Goal: Check status

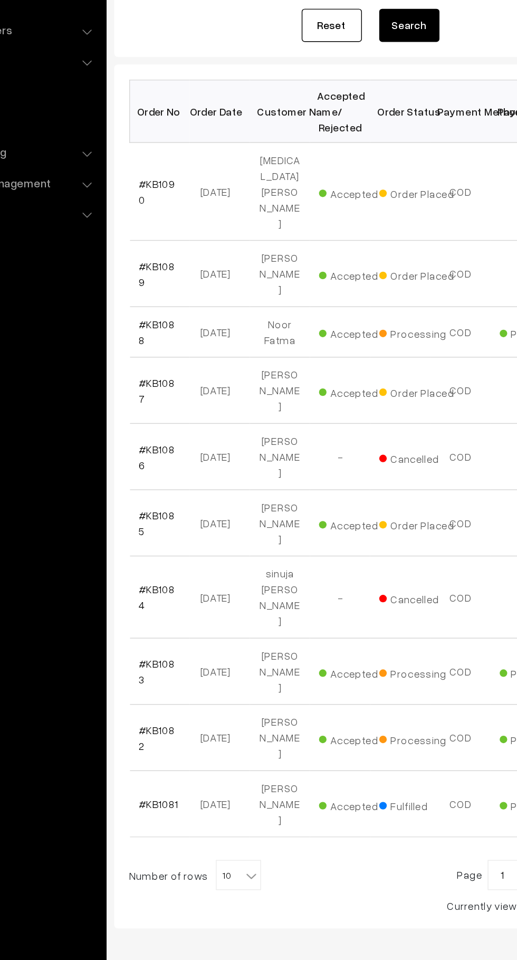
click at [186, 345] on link "#KB1089" at bounding box center [177, 355] width 25 height 20
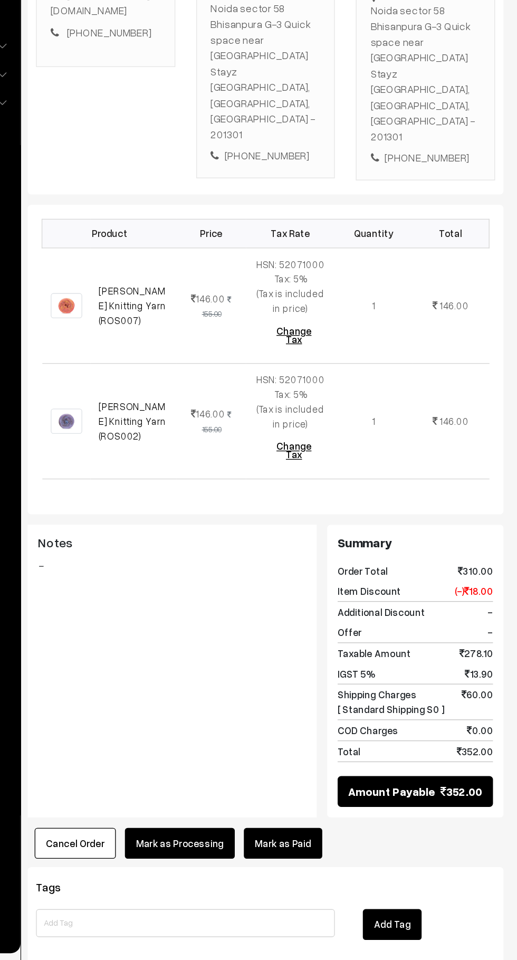
scroll to position [61, 0]
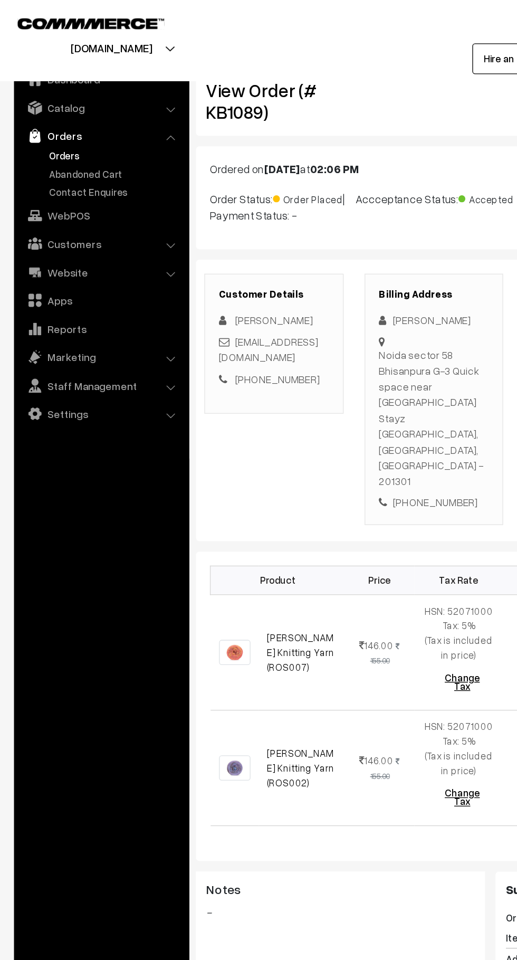
click at [79, 127] on link "Abandoned Cart" at bounding box center [86, 131] width 105 height 11
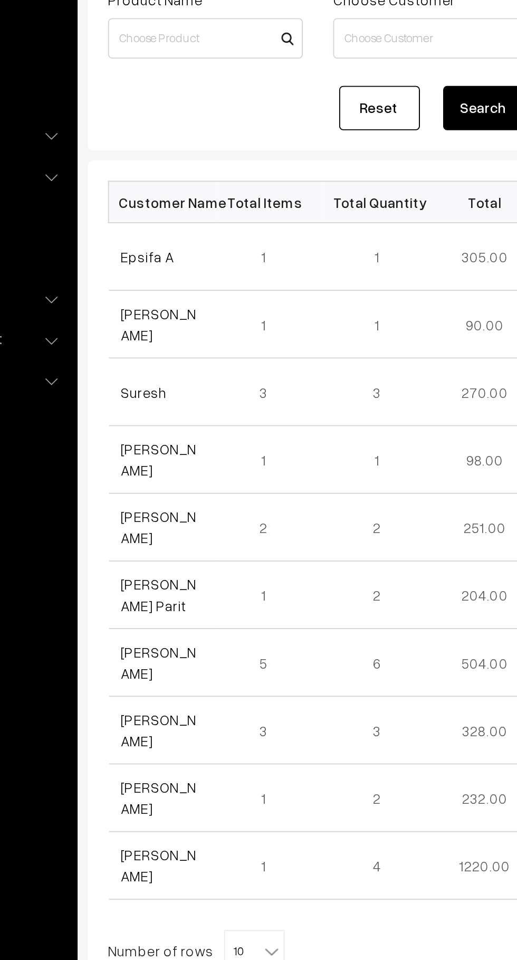
click at [190, 248] on link "Epsifa A" at bounding box center [179, 248] width 28 height 9
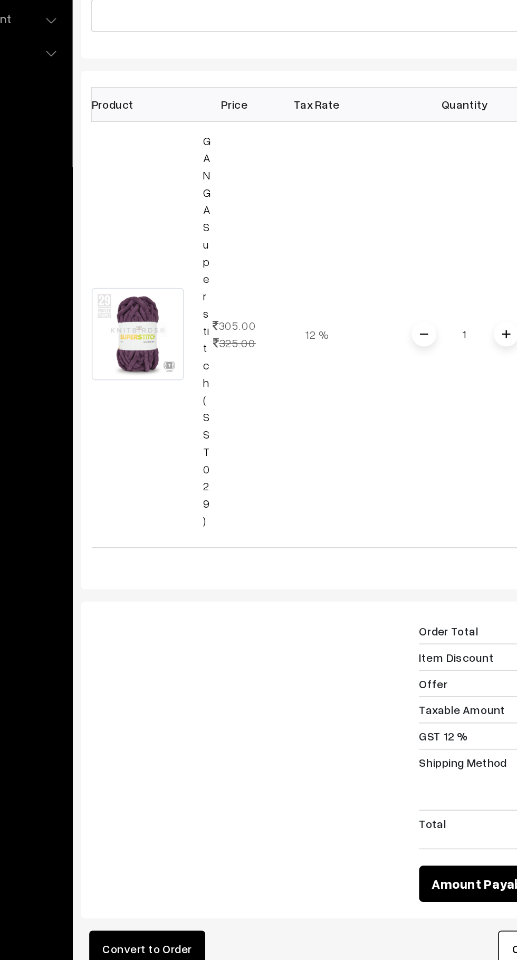
scroll to position [7, 0]
